Goal: Task Accomplishment & Management: Use online tool/utility

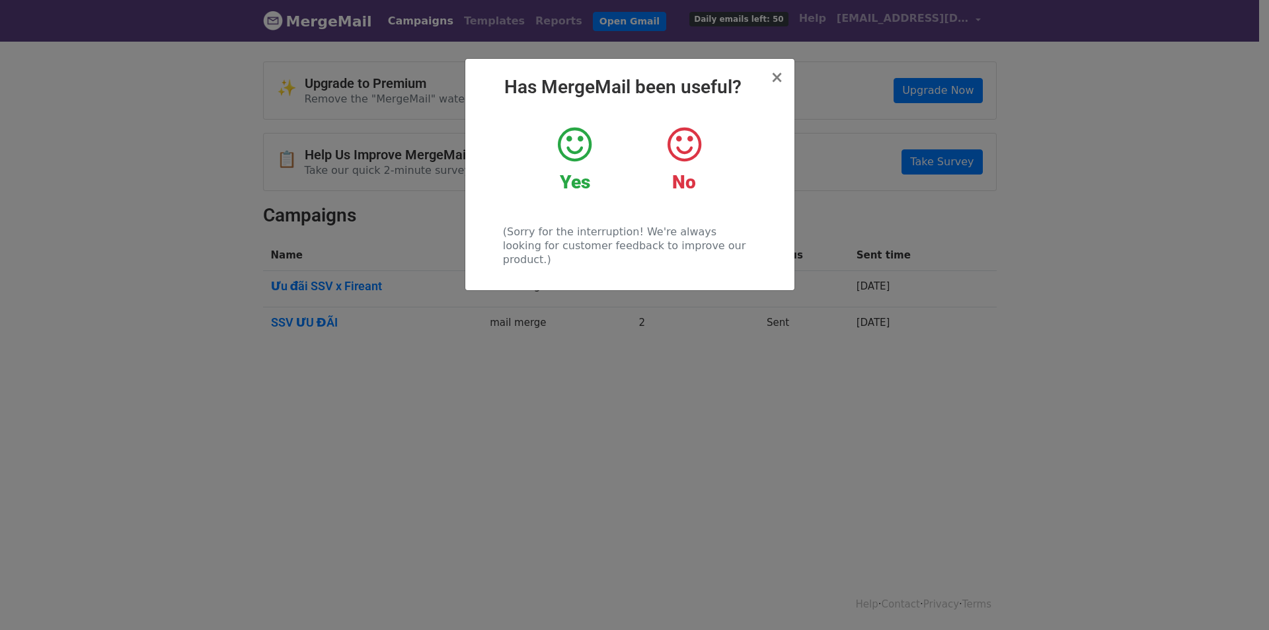
click at [589, 153] on icon at bounding box center [575, 145] width 34 height 40
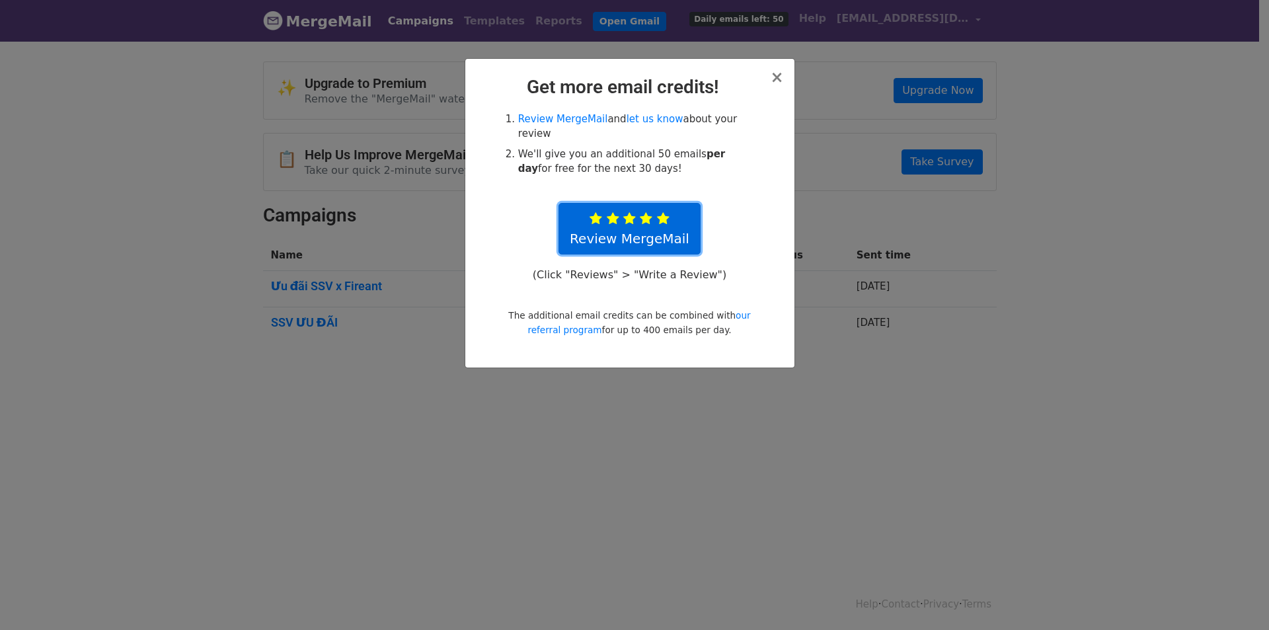
click at [629, 212] on icon at bounding box center [629, 218] width 13 height 13
click at [779, 81] on span "×" at bounding box center [776, 77] width 13 height 19
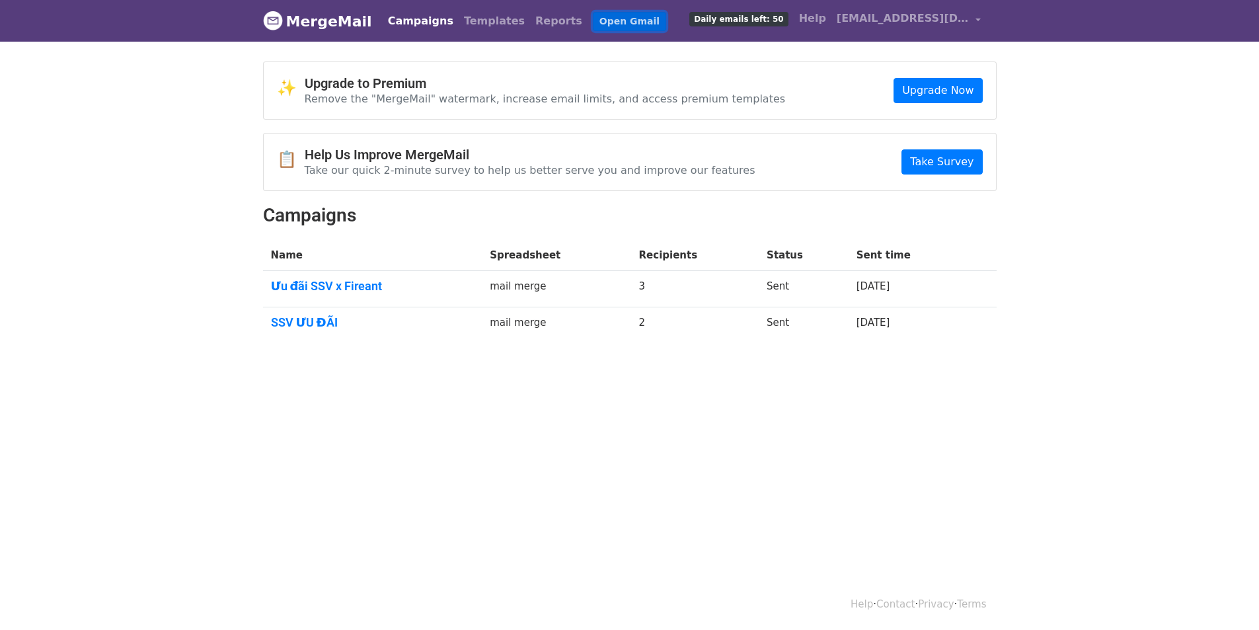
click at [593, 22] on link "Open Gmail" at bounding box center [629, 21] width 73 height 19
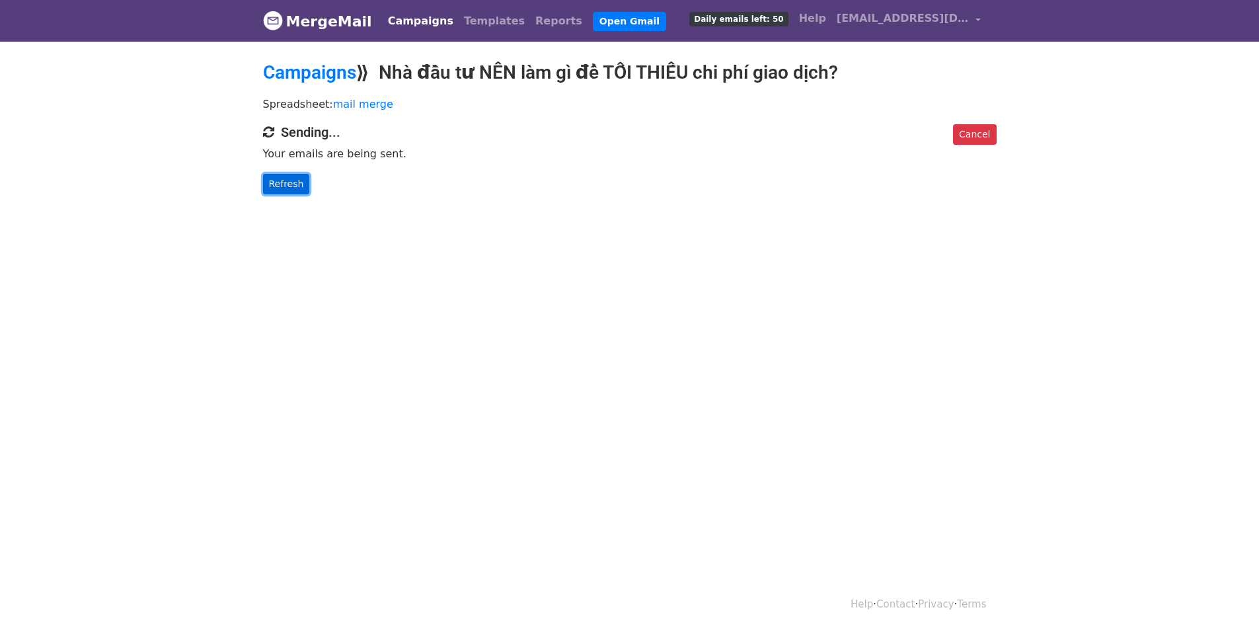
click at [287, 180] on link "Refresh" at bounding box center [286, 184] width 47 height 20
